Goal: Task Accomplishment & Management: Use online tool/utility

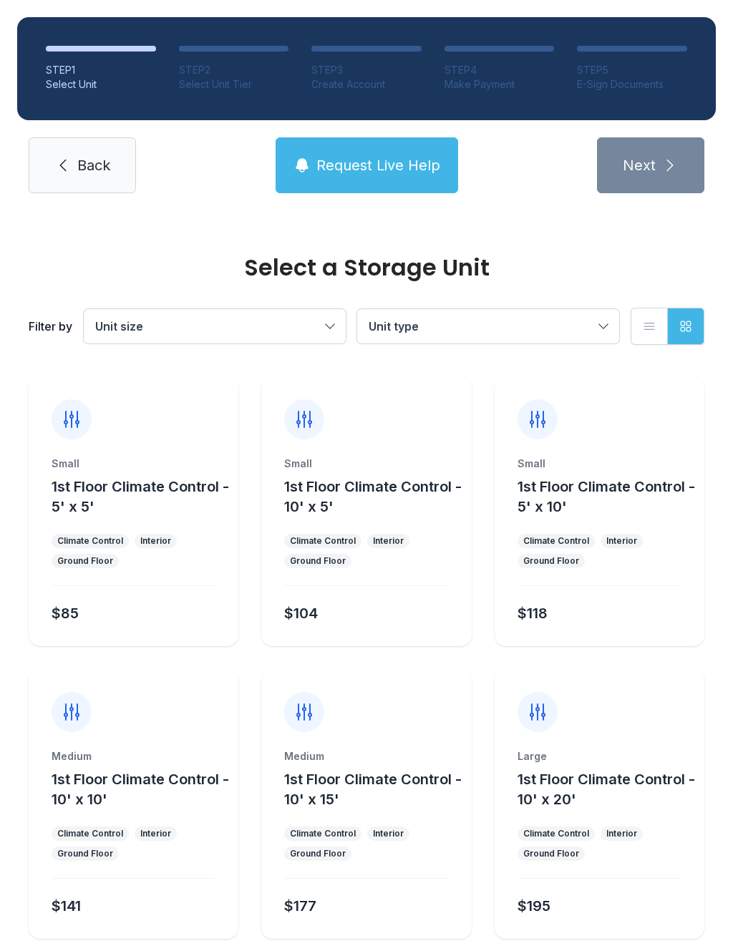
click at [147, 508] on button "1st Floor Climate Control - 5' x 5'" at bounding box center [142, 496] width 181 height 40
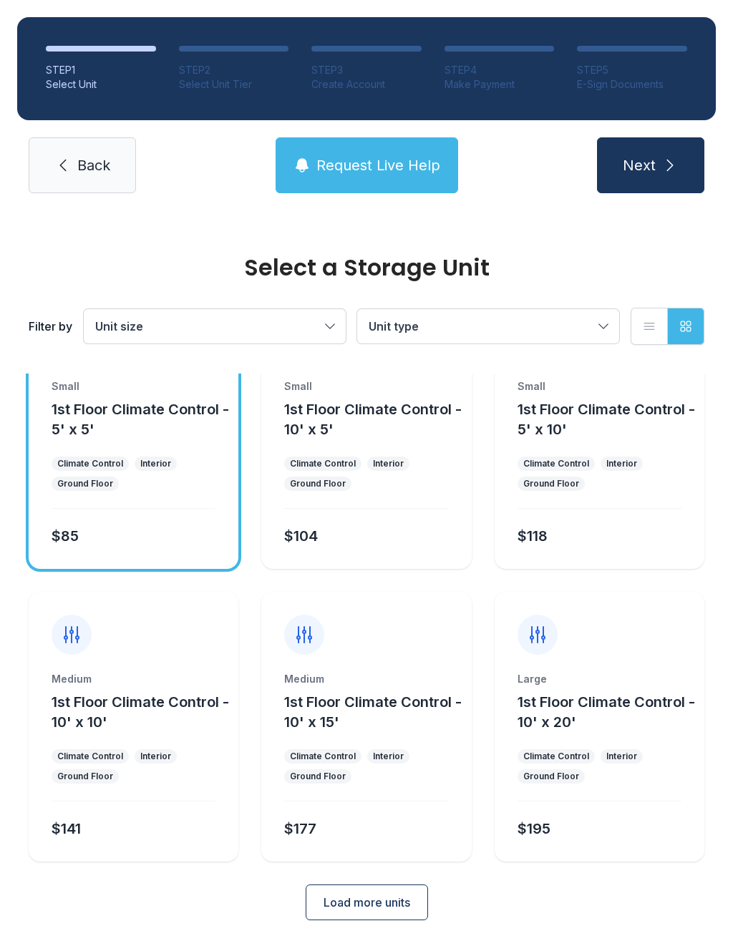
click at [387, 894] on span "Load more units" at bounding box center [366, 902] width 87 height 17
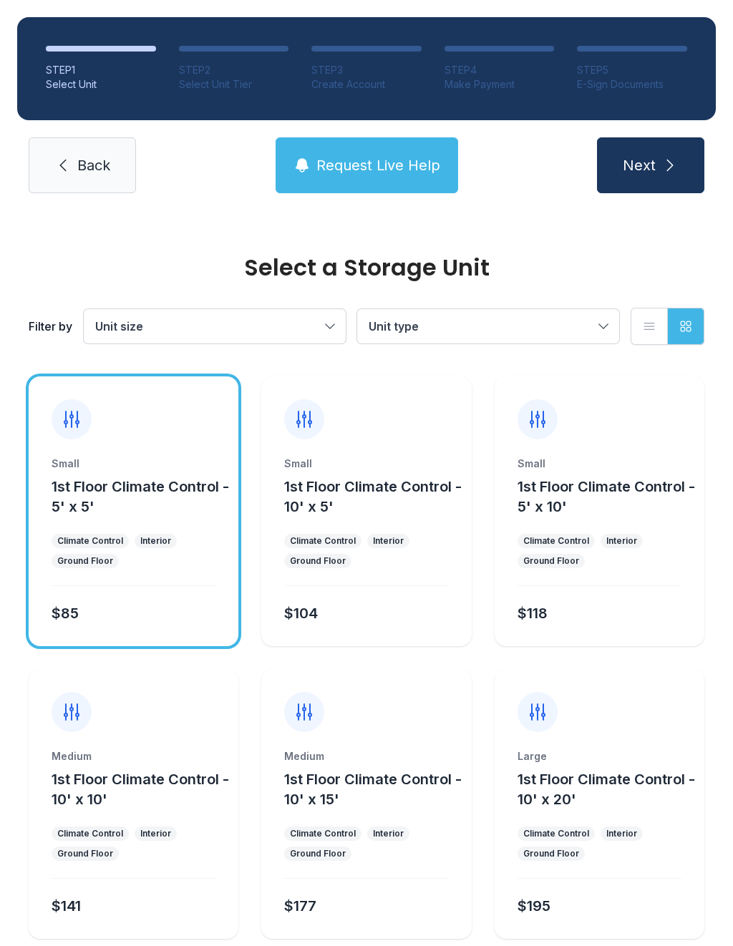
click at [683, 133] on div "STEP 1 Select Unit STEP 2 Select Unit Tier STEP 3 Create Account STEP 4 Make Pa…" at bounding box center [366, 105] width 733 height 210
click at [650, 160] on span "Next" at bounding box center [638, 165] width 33 height 20
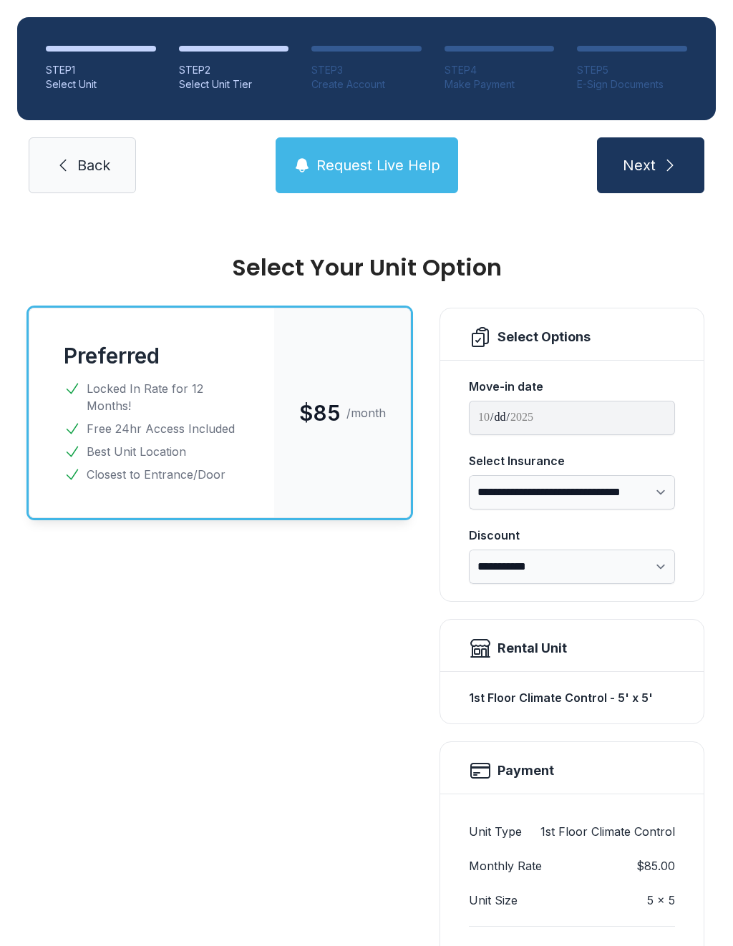
click at [650, 486] on select "**********" at bounding box center [572, 492] width 206 height 34
click at [647, 550] on select "**********" at bounding box center [572, 566] width 206 height 34
click at [655, 550] on select "**********" at bounding box center [572, 566] width 206 height 34
click at [645, 551] on select "**********" at bounding box center [572, 566] width 206 height 34
click at [278, 416] on div "$85 /month" at bounding box center [342, 412] width 136 height 209
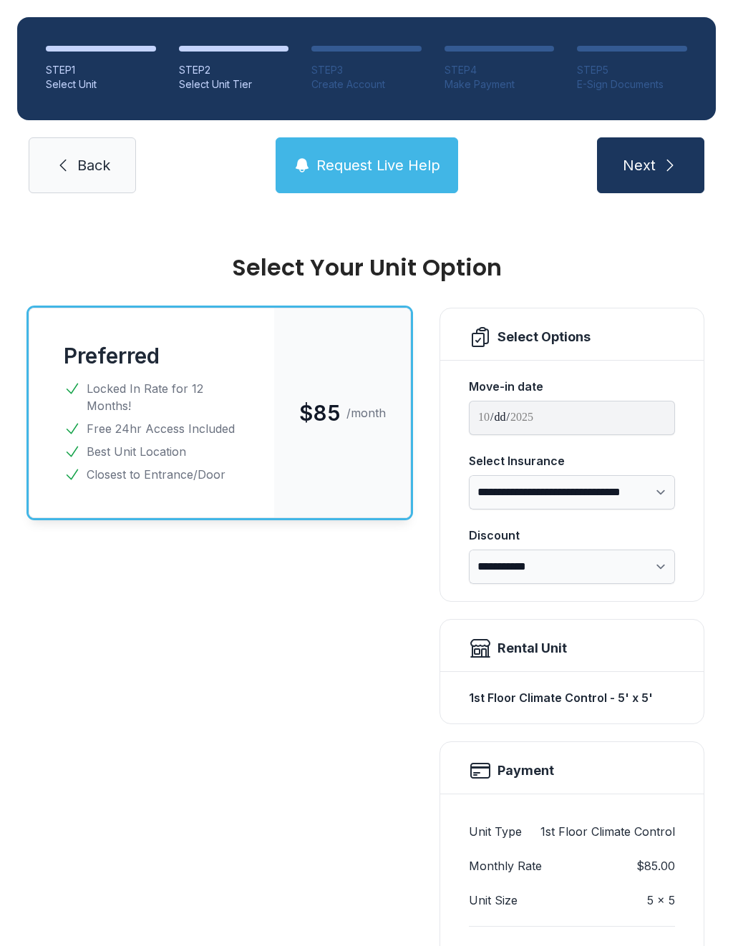
click at [650, 168] on span "Next" at bounding box center [638, 165] width 33 height 20
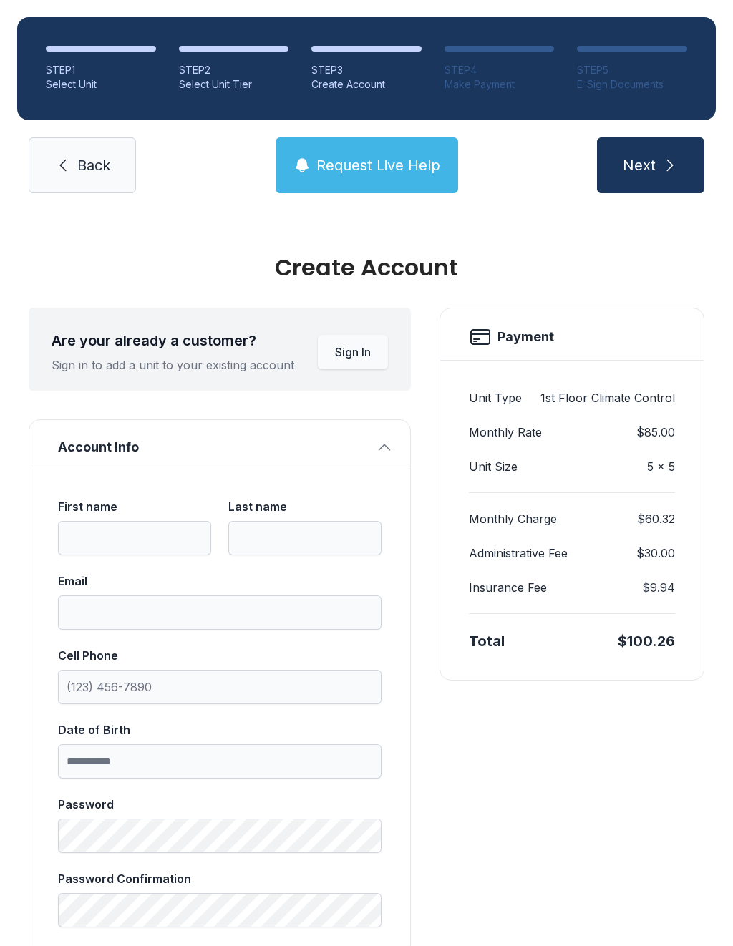
click at [88, 162] on span "Back" at bounding box center [93, 165] width 33 height 20
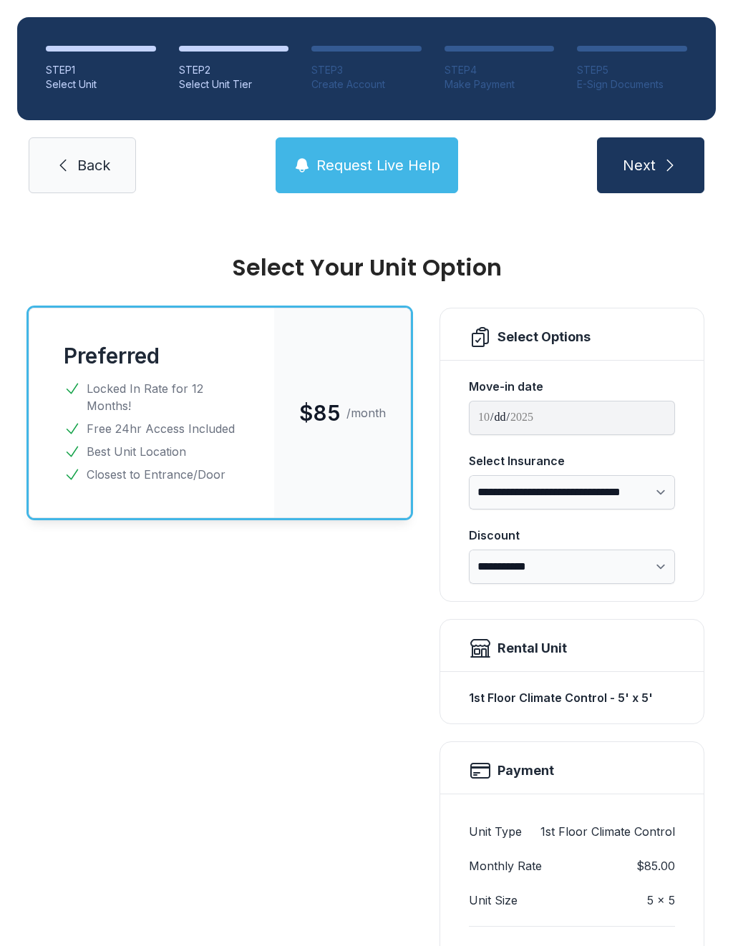
click at [92, 146] on link "Back" at bounding box center [82, 165] width 107 height 56
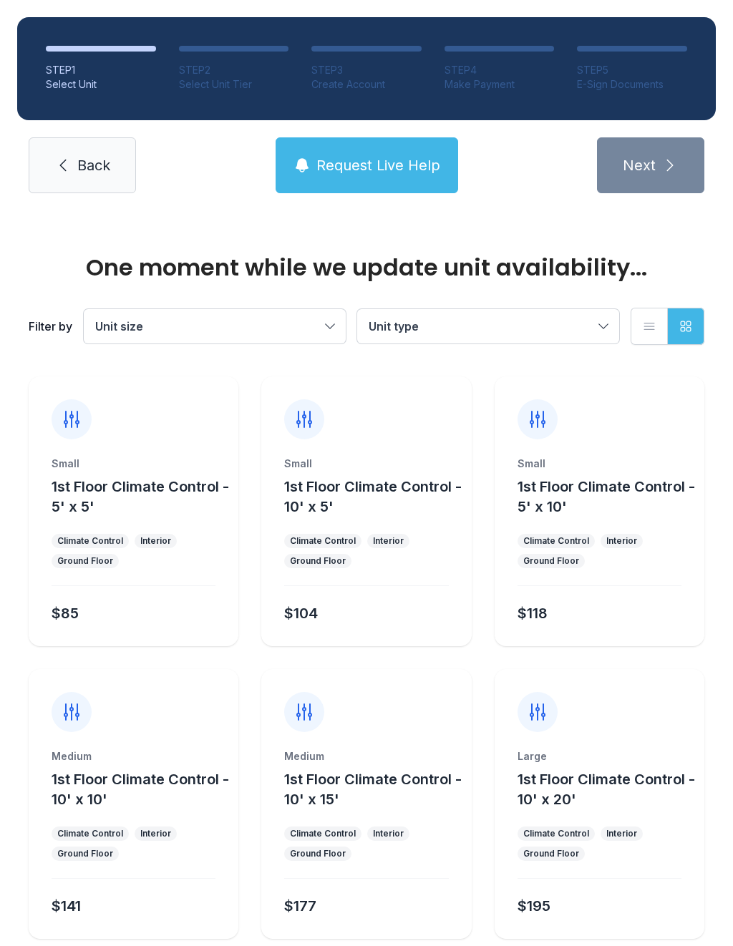
click at [79, 158] on span "Back" at bounding box center [93, 165] width 33 height 20
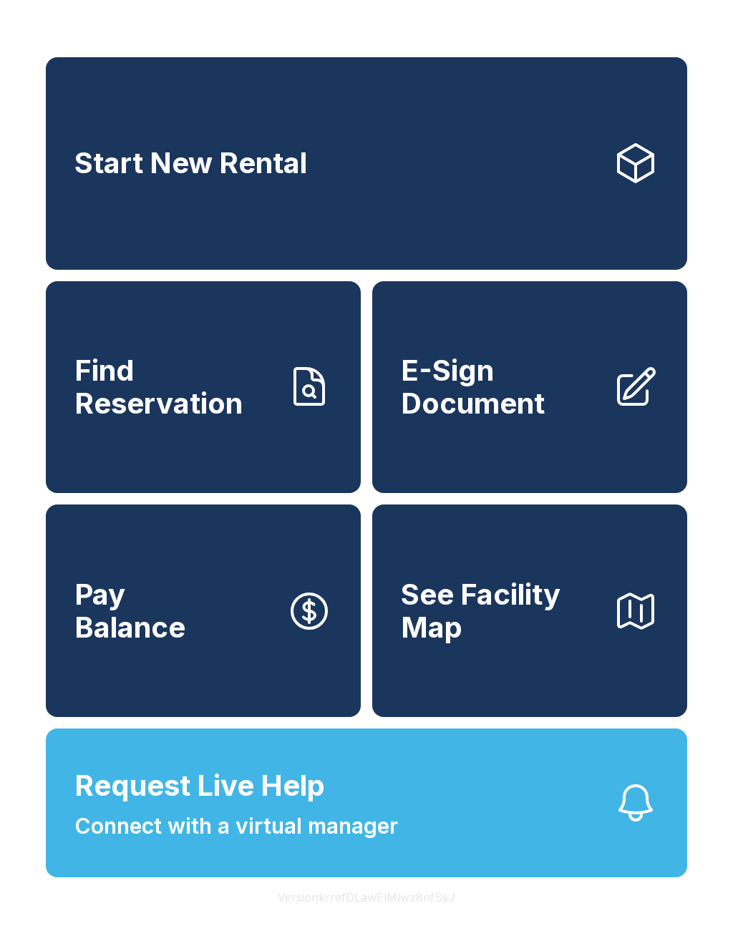
click at [579, 401] on span "E-Sign Document" at bounding box center [501, 386] width 200 height 65
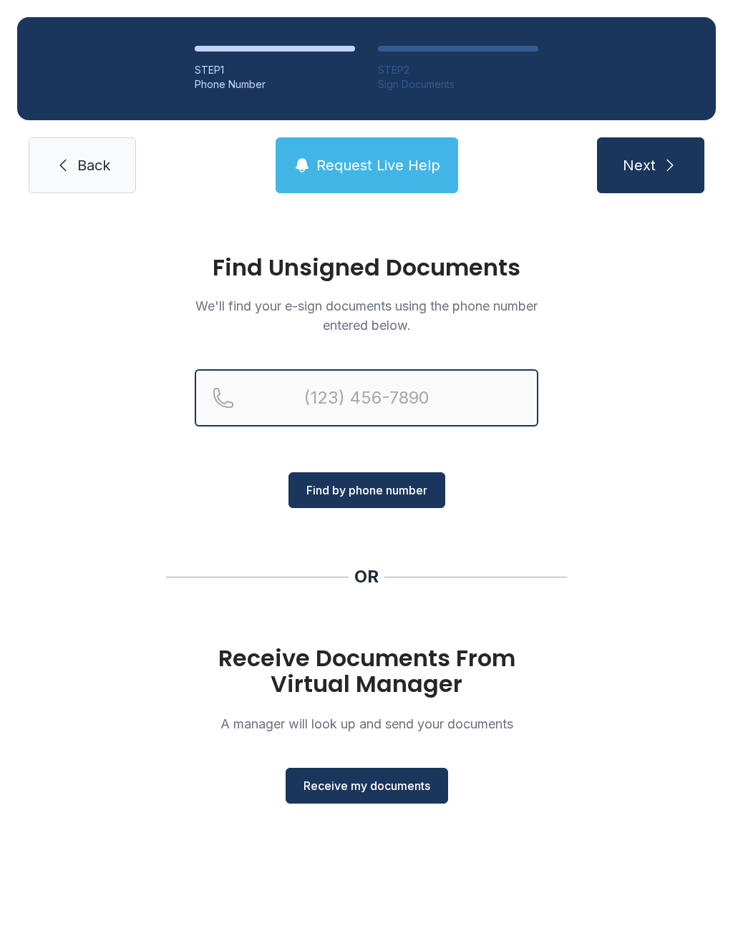
click at [328, 398] on input "Reservation phone number" at bounding box center [366, 397] width 343 height 57
type input "[PHONE_NUMBER]"
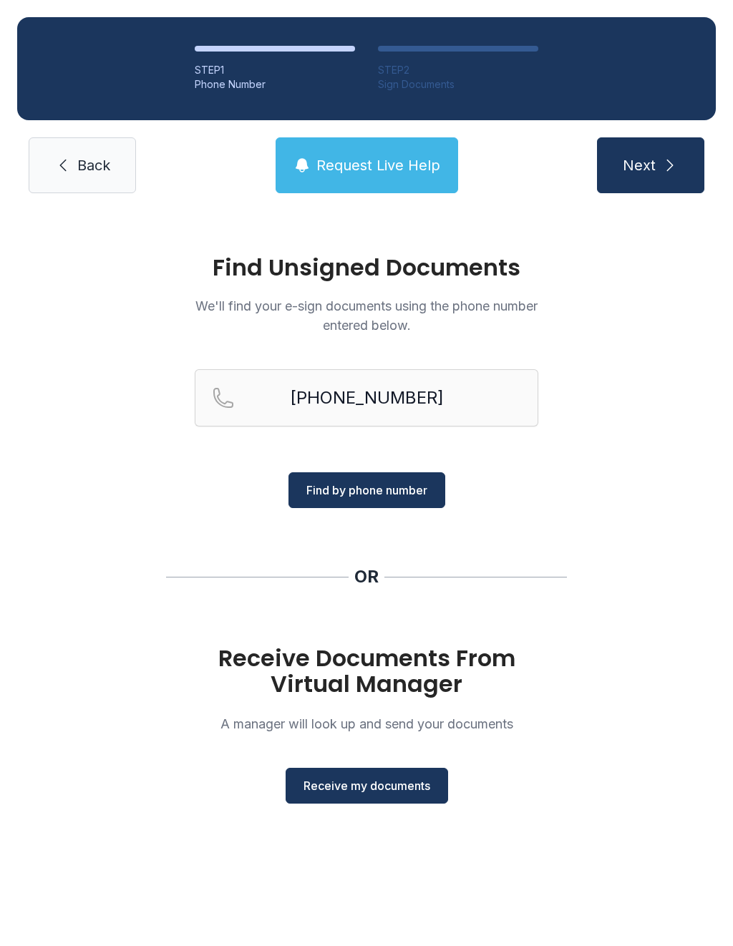
click at [394, 494] on span "Find by phone number" at bounding box center [366, 489] width 121 height 17
click at [382, 494] on span "Find by phone number" at bounding box center [366, 489] width 121 height 17
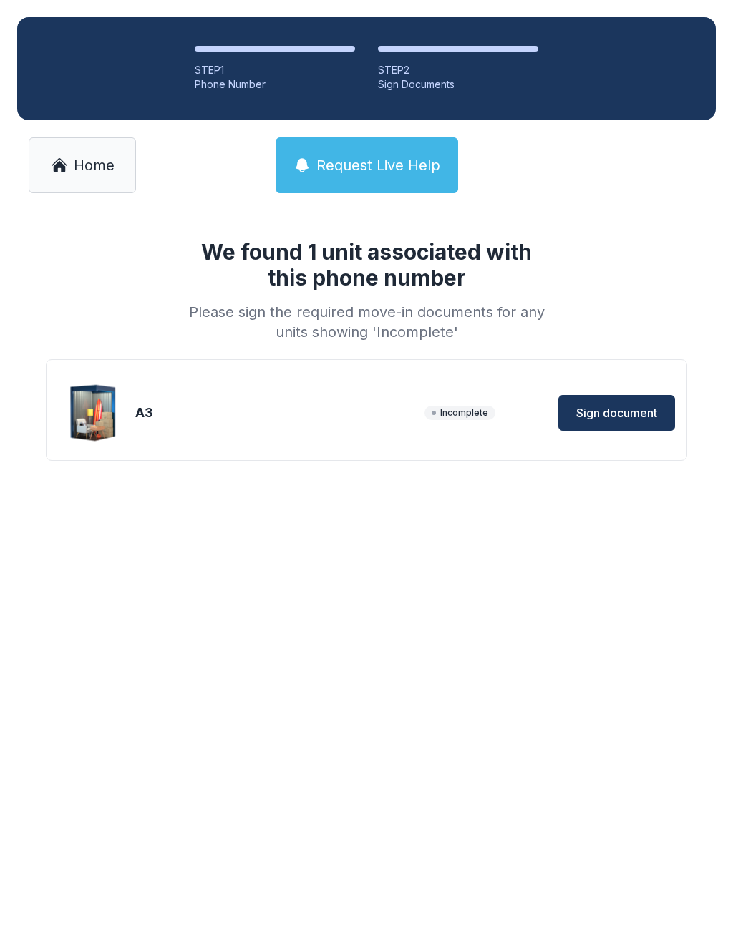
click at [597, 407] on span "Sign document" at bounding box center [616, 412] width 81 height 17
click at [605, 397] on button "Sign document" at bounding box center [616, 413] width 117 height 36
click at [325, 637] on main "We found 1 unit associated with this phone number Please sign the required move…" at bounding box center [366, 577] width 733 height 735
click at [473, 521] on main "We found 1 unit associated with this phone number Please sign the required move…" at bounding box center [366, 577] width 733 height 735
click at [255, 421] on div "A3" at bounding box center [276, 413] width 283 height 20
